Goal: Task Accomplishment & Management: Use online tool/utility

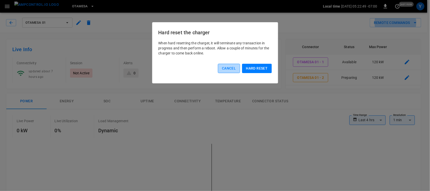
click at [228, 71] on button "Cancel" at bounding box center [229, 68] width 22 height 9
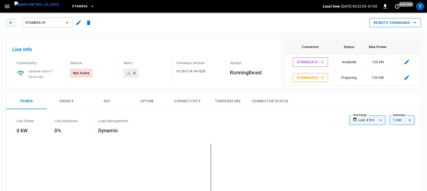
click at [378, 19] on button "Remote Commands" at bounding box center [395, 22] width 51 height 9
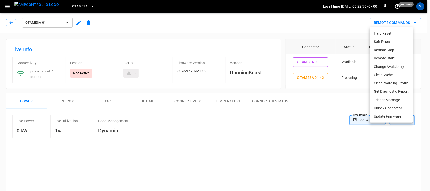
click at [380, 58] on li "Remote Start" at bounding box center [391, 58] width 43 height 8
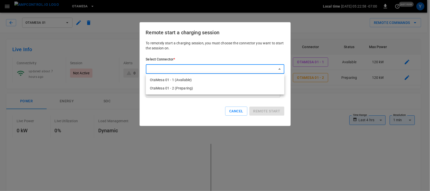
click at [232, 85] on li "OtaMesa 01 - 2 (Preparing)" at bounding box center [215, 88] width 139 height 8
type input "**********"
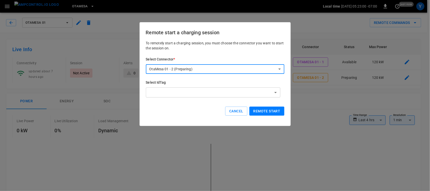
click at [257, 110] on button "Remote start" at bounding box center [266, 111] width 35 height 9
